Goal: Find specific page/section: Find specific page/section

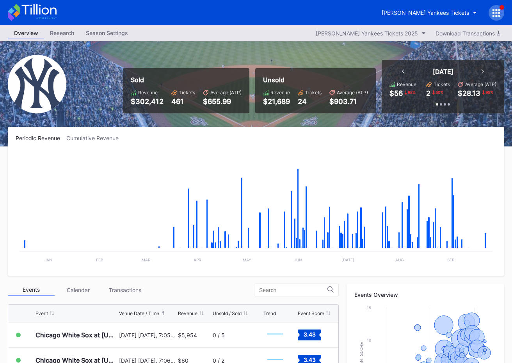
click at [450, 5] on div "[PERSON_NAME] Yankees Tickets" at bounding box center [439, 13] width 128 height 16
click at [202, 164] on rect "Chart title" at bounding box center [256, 209] width 480 height 117
click at [48, 12] on icon at bounding box center [38, 9] width 35 height 11
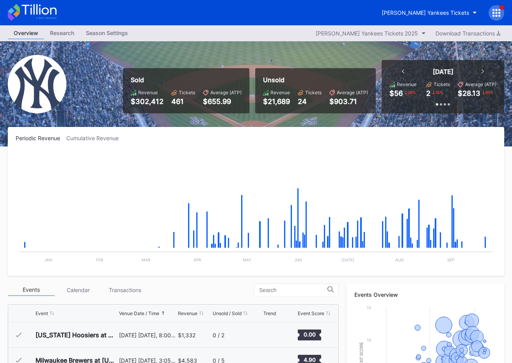
click at [476, 161] on div "Overview Research Season Settings [PERSON_NAME] Yankees Tickets 2025 Download T…" at bounding box center [256, 307] width 512 height 564
click at [480, 161] on rect "Chart title" at bounding box center [256, 209] width 480 height 117
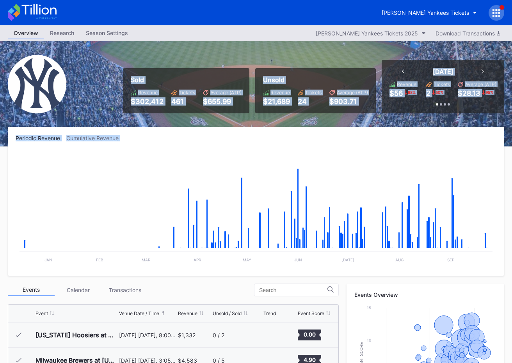
scroll to position [3396, 0]
click at [459, 149] on div "Periodic Revenue Cumulative Revenue Created with Highcharts 11.2.0 Chart title …" at bounding box center [256, 201] width 496 height 149
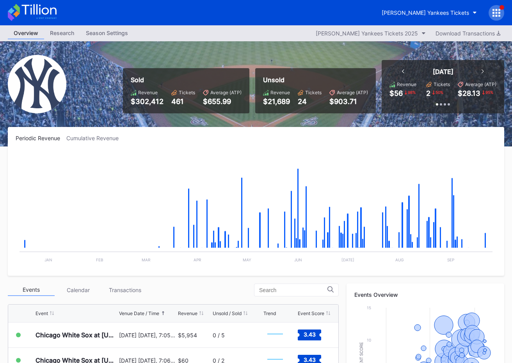
click at [496, 13] on icon at bounding box center [496, 13] width 2 height 2
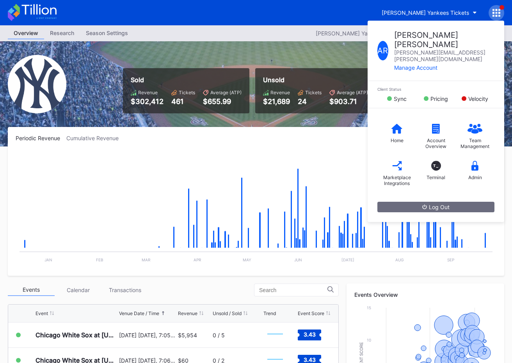
click at [286, 62] on div "Sold Revenue $302,412 Tickets 461 Average (ATP) $655.99 Unsold Revenue $21,689 …" at bounding box center [310, 86] width 387 height 53
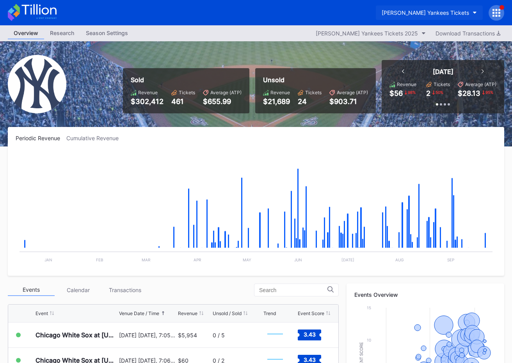
click at [424, 14] on div "[PERSON_NAME] Yankees Tickets" at bounding box center [424, 12] width 87 height 7
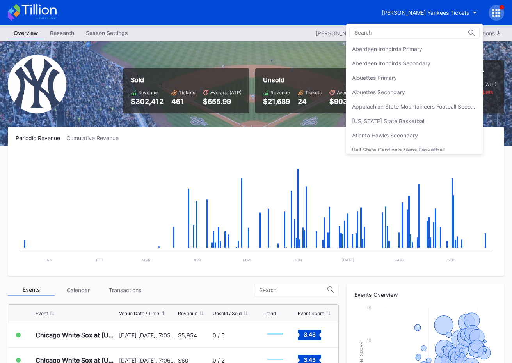
scroll to position [519, 0]
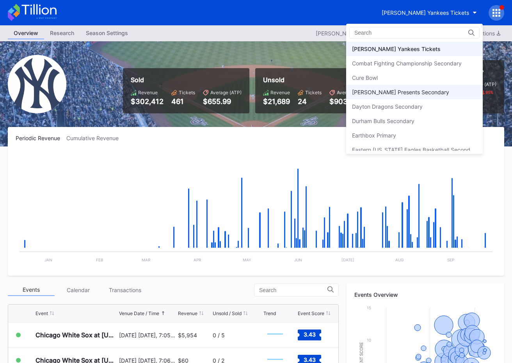
click at [418, 92] on div "[PERSON_NAME] Presents Secondary" at bounding box center [400, 92] width 97 height 7
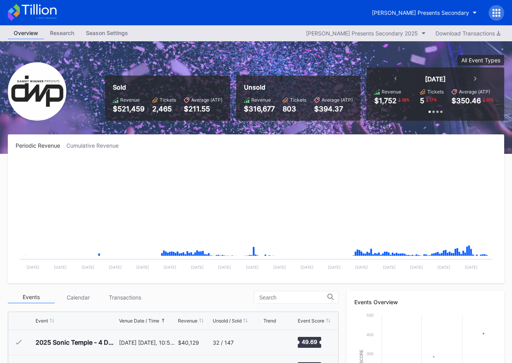
scroll to position [251, 0]
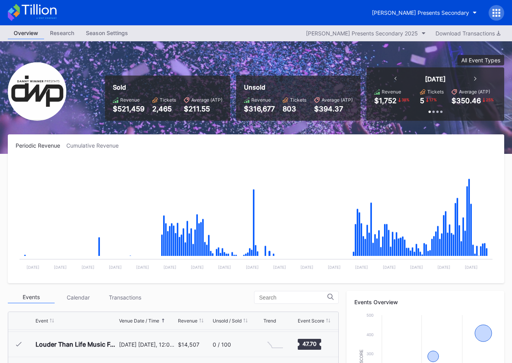
click at [47, 5] on icon at bounding box center [32, 12] width 49 height 17
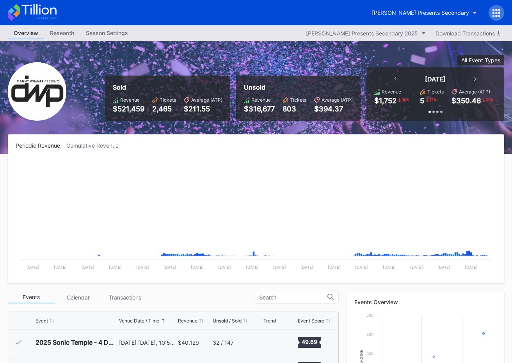
scroll to position [251, 0]
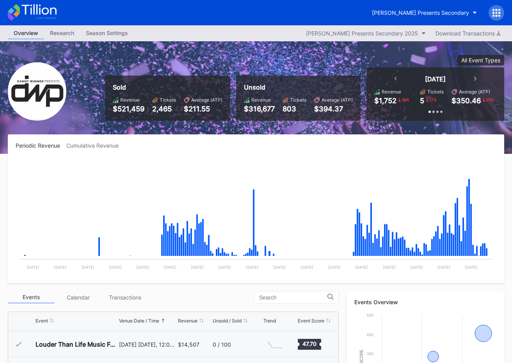
click at [51, 11] on icon at bounding box center [32, 12] width 49 height 17
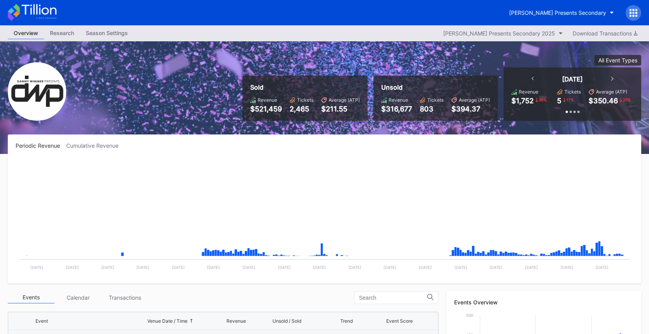
scroll to position [251, 0]
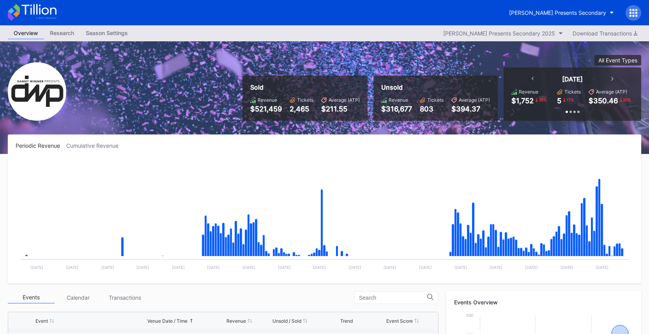
click at [633, 18] on div at bounding box center [634, 13] width 16 height 16
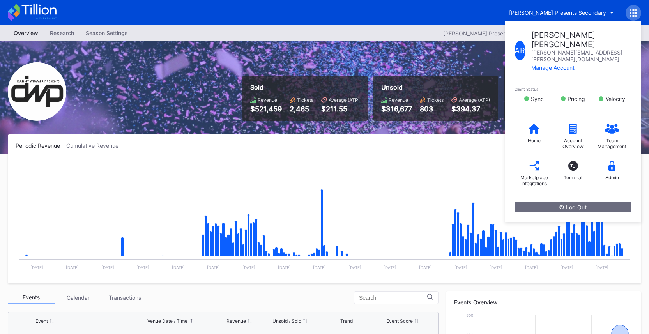
scroll to position [1, 0]
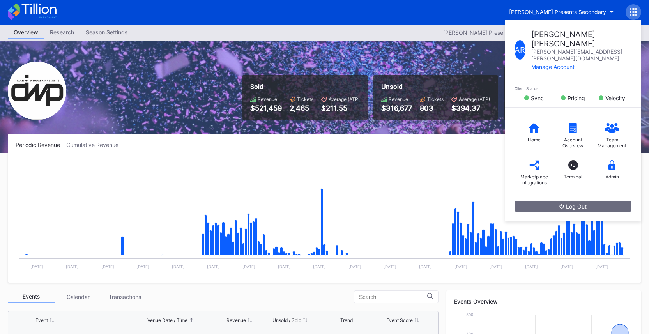
drag, startPoint x: 339, startPoint y: 27, endPoint x: 163, endPoint y: 27, distance: 175.9
click at [339, 27] on div "Overview Research Season Settings Danny Wimmer Presents Secondary 2025 Download…" at bounding box center [324, 33] width 649 height 16
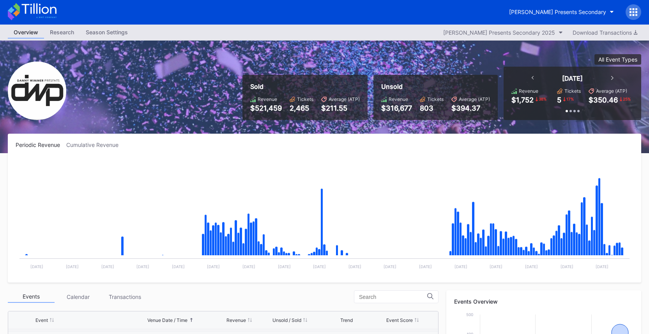
click at [51, 11] on icon at bounding box center [32, 11] width 49 height 17
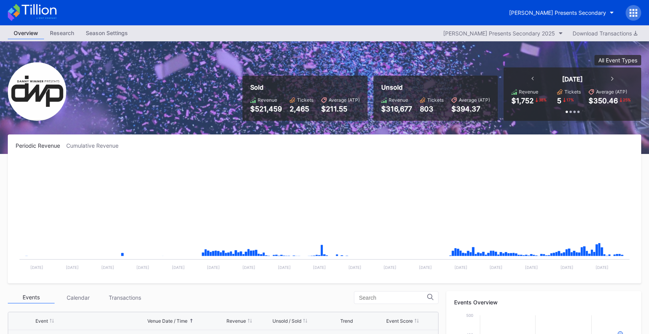
scroll to position [251, 0]
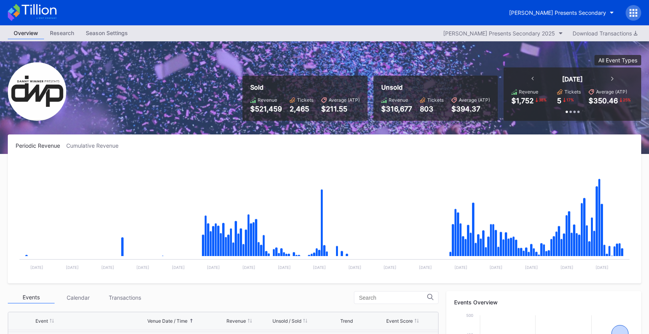
click at [48, 11] on icon at bounding box center [38, 9] width 35 height 11
click at [20, 13] on icon at bounding box center [32, 12] width 49 height 17
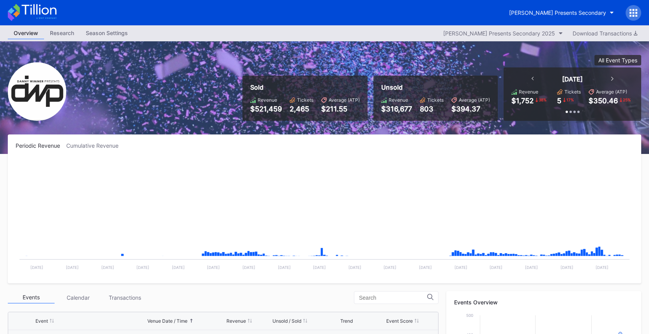
scroll to position [251, 0]
